Goal: Information Seeking & Learning: Learn about a topic

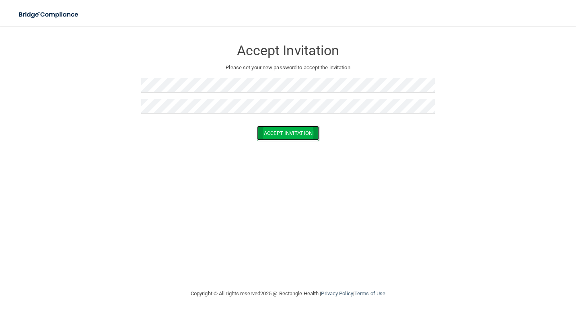
click at [284, 135] on button "Accept Invitation" at bounding box center [288, 133] width 62 height 15
click at [284, 144] on button "Accept Invitation" at bounding box center [288, 144] width 62 height 15
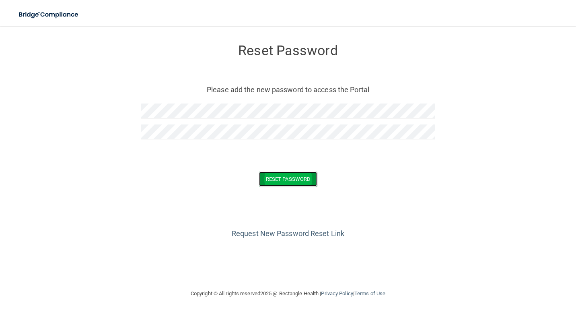
click at [290, 175] on button "Reset Password" at bounding box center [288, 178] width 58 height 15
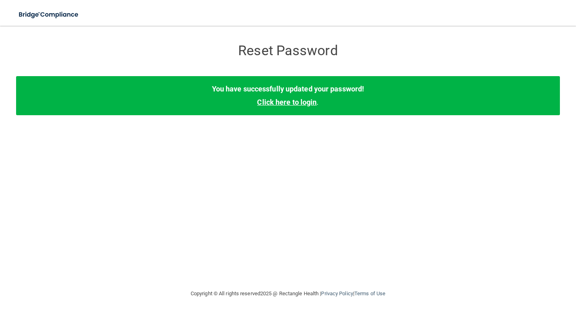
click at [299, 99] on link "Click here to login" at bounding box center [287, 102] width 60 height 8
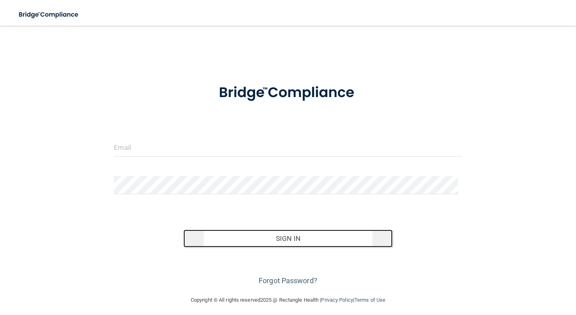
click at [292, 235] on button "Sign In" at bounding box center [287, 238] width 209 height 18
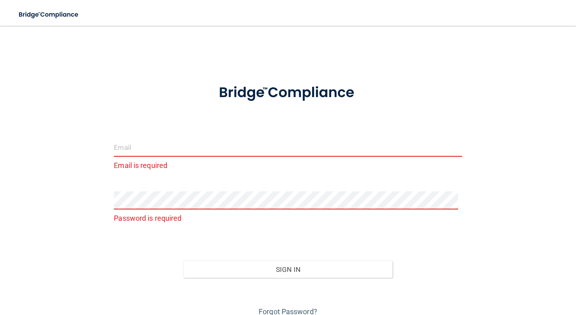
click at [186, 150] on input "email" at bounding box center [288, 147] width 348 height 18
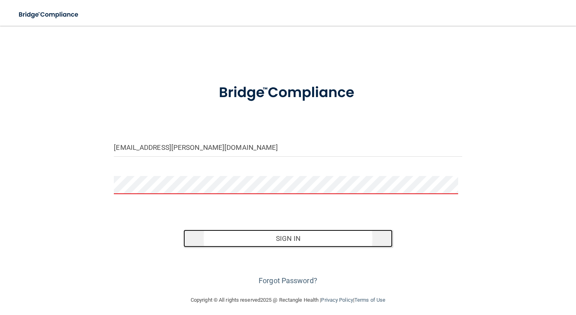
click at [286, 239] on button "Sign In" at bounding box center [287, 238] width 209 height 18
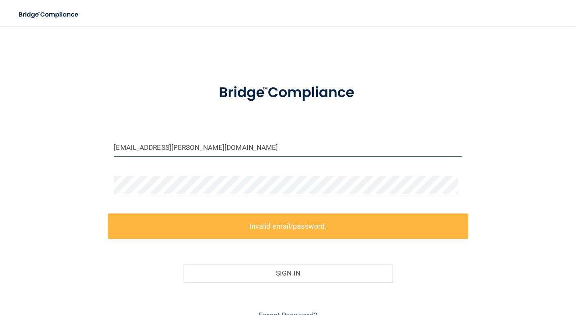
click at [179, 147] on input "eureka.charles@amerdentco.com" at bounding box center [288, 147] width 348 height 18
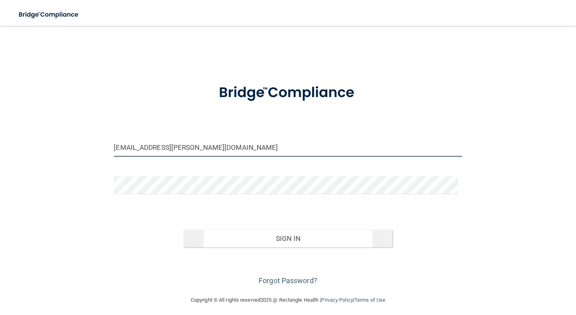
type input "eureka.charles@ameridentco.com"
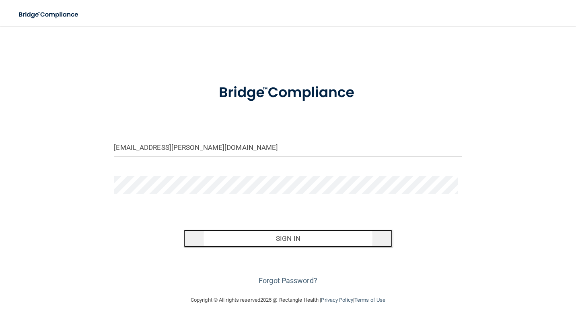
click at [286, 235] on button "Sign In" at bounding box center [287, 238] width 209 height 18
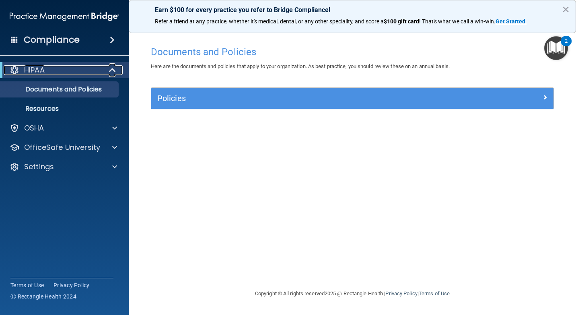
click at [68, 66] on div "HIPAA" at bounding box center [53, 70] width 99 height 10
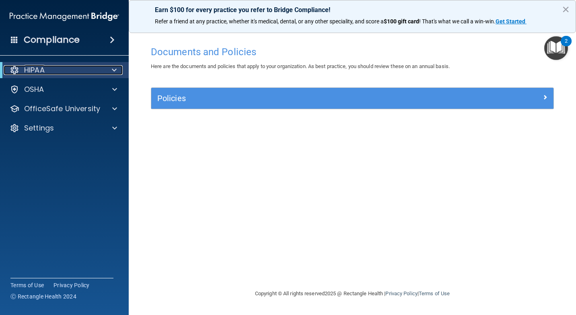
click at [68, 66] on div "HIPAA" at bounding box center [53, 70] width 99 height 10
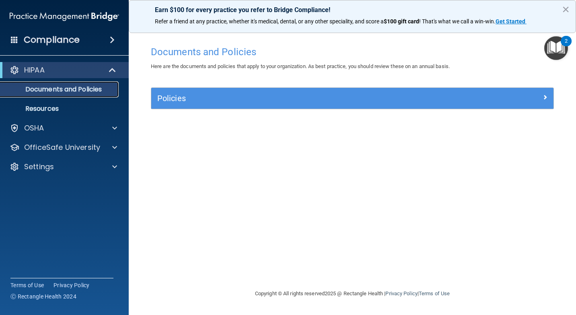
click at [68, 88] on p "Documents and Policies" at bounding box center [60, 89] width 110 height 8
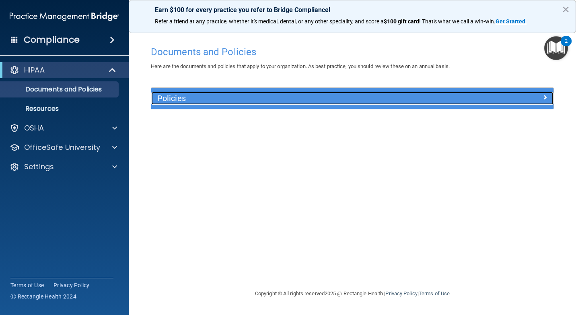
click at [540, 97] on div at bounding box center [503, 97] width 101 height 10
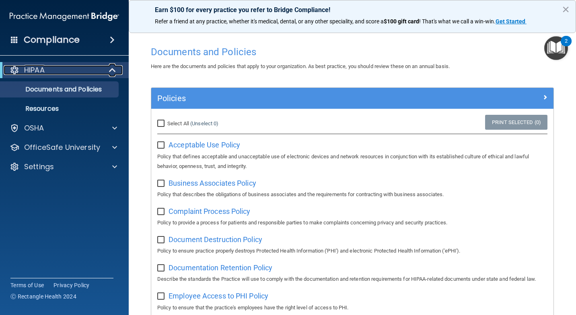
click at [83, 74] on div "HIPAA" at bounding box center [53, 70] width 99 height 10
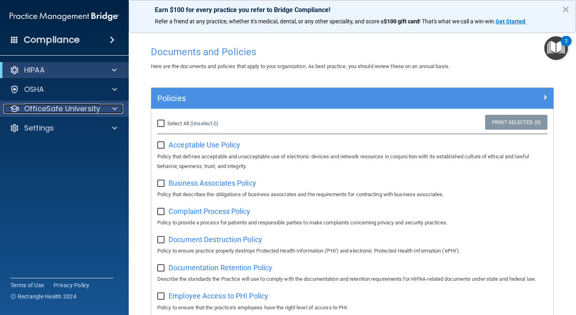
click at [73, 111] on p "OfficeSafe University" at bounding box center [62, 109] width 76 height 10
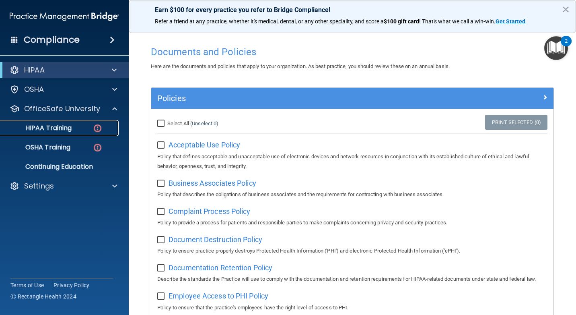
click at [70, 130] on p "HIPAA Training" at bounding box center [38, 128] width 66 height 8
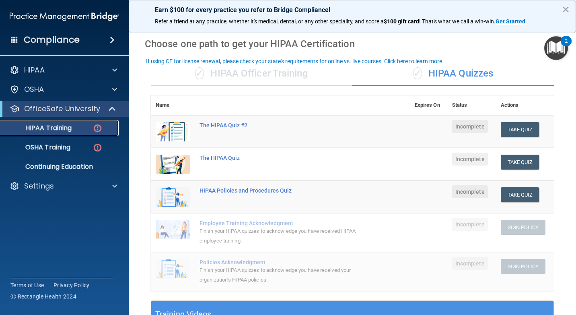
scroll to position [40, 0]
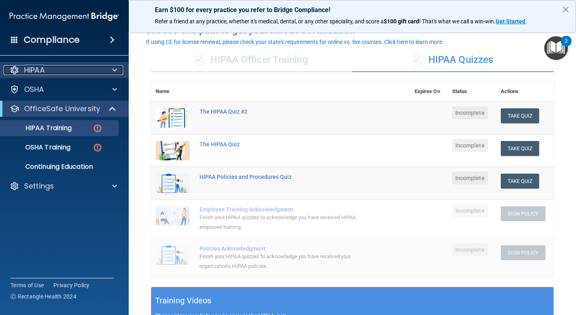
click at [101, 67] on div "HIPAA" at bounding box center [54, 70] width 100 height 10
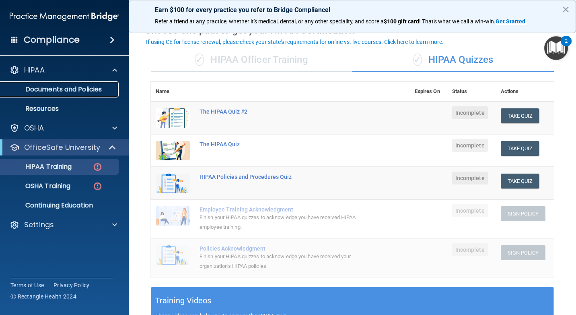
click at [87, 89] on p "Documents and Policies" at bounding box center [60, 89] width 110 height 8
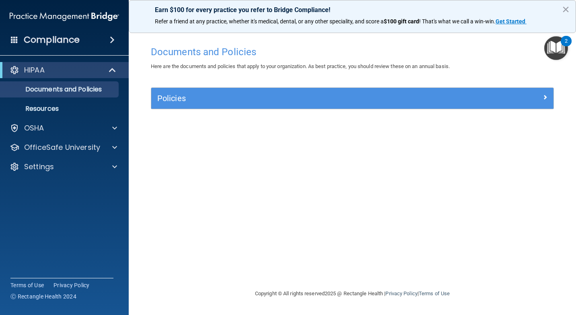
click at [556, 98] on div "Policies Select All (Unselect 0) Unselect All Print Selected (0) Acceptable Use…" at bounding box center [352, 102] width 415 height 31
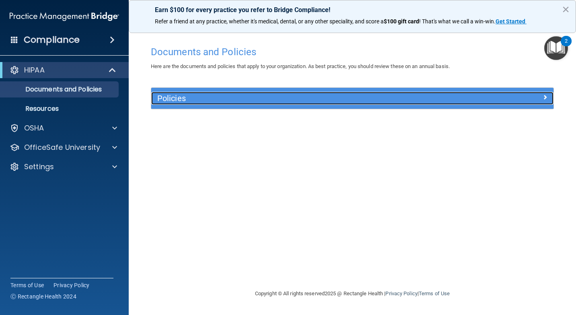
click at [549, 98] on div at bounding box center [503, 97] width 101 height 10
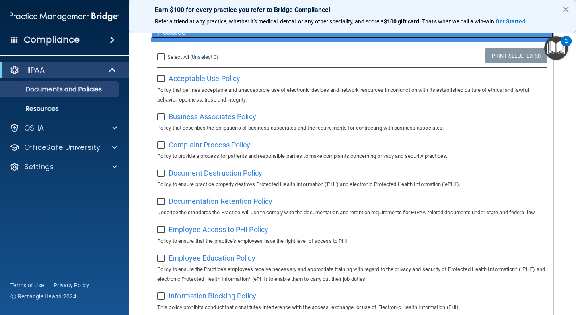
scroll to position [80, 0]
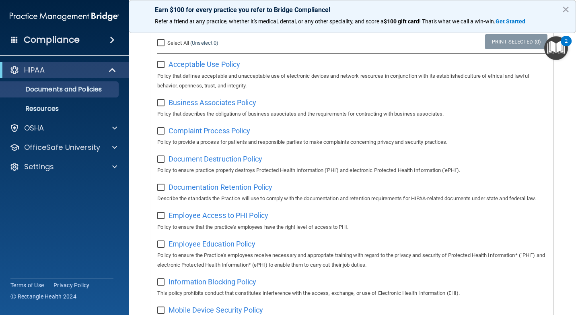
click at [160, 64] on input "checkbox" at bounding box center [161, 65] width 9 height 6
checkbox input "false"
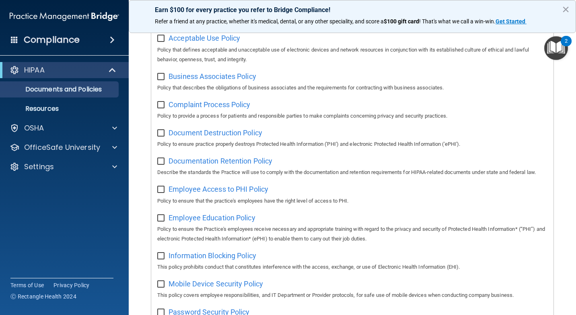
scroll to position [121, 0]
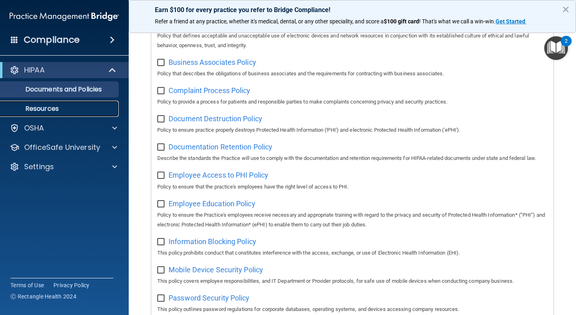
click at [82, 112] on p "Resources" at bounding box center [60, 109] width 110 height 8
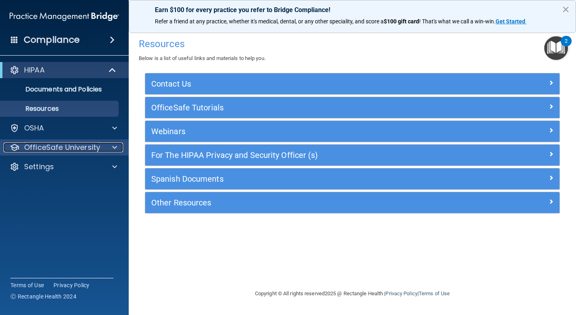
click at [83, 146] on p "OfficeSafe University" at bounding box center [62, 147] width 76 height 10
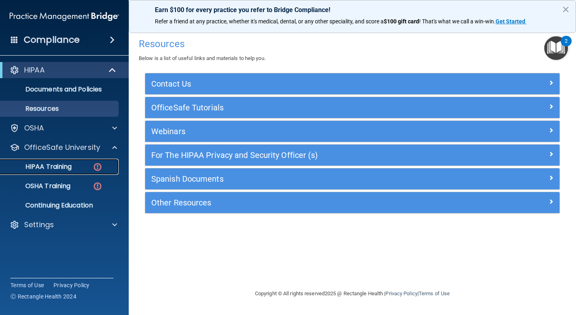
click at [78, 166] on div "HIPAA Training" at bounding box center [60, 167] width 110 height 8
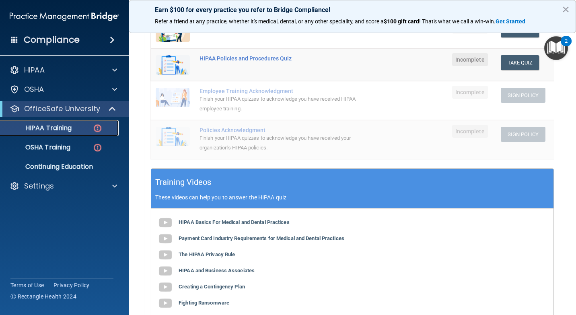
scroll to position [201, 0]
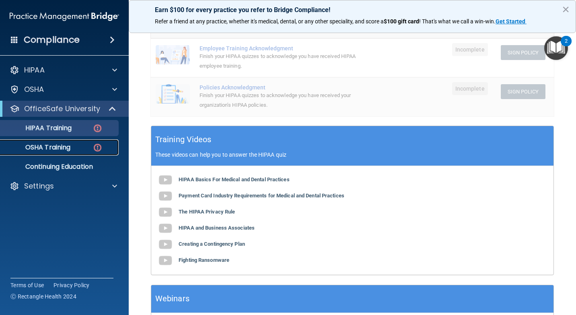
click at [76, 149] on div "OSHA Training" at bounding box center [60, 147] width 110 height 8
